Goal: Find specific page/section: Find specific page/section

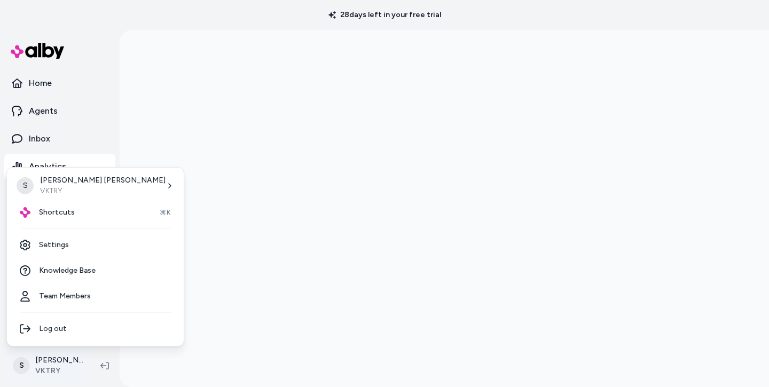
click at [41, 359] on html "28 days left in your free trial Home Agents Inbox Analytics Experiences Knowled…" at bounding box center [384, 193] width 769 height 387
click at [58, 216] on span "Shortcuts" at bounding box center [57, 212] width 36 height 11
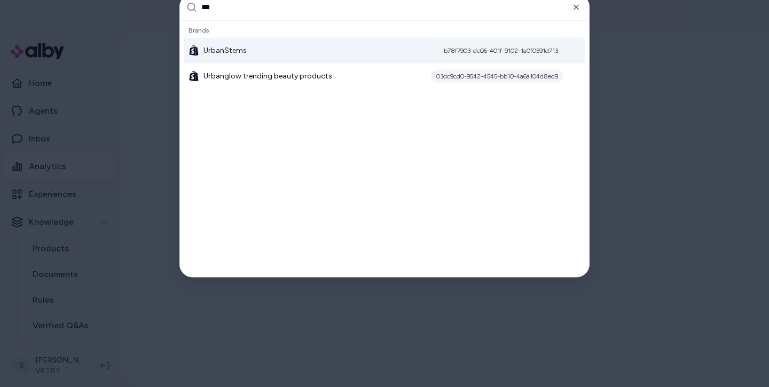
type input "***"
click at [240, 56] on div "UrbanStems b78f7903-dc06-401f-9102-1a0f0591d713" at bounding box center [384, 50] width 400 height 26
